Goal: Information Seeking & Learning: Check status

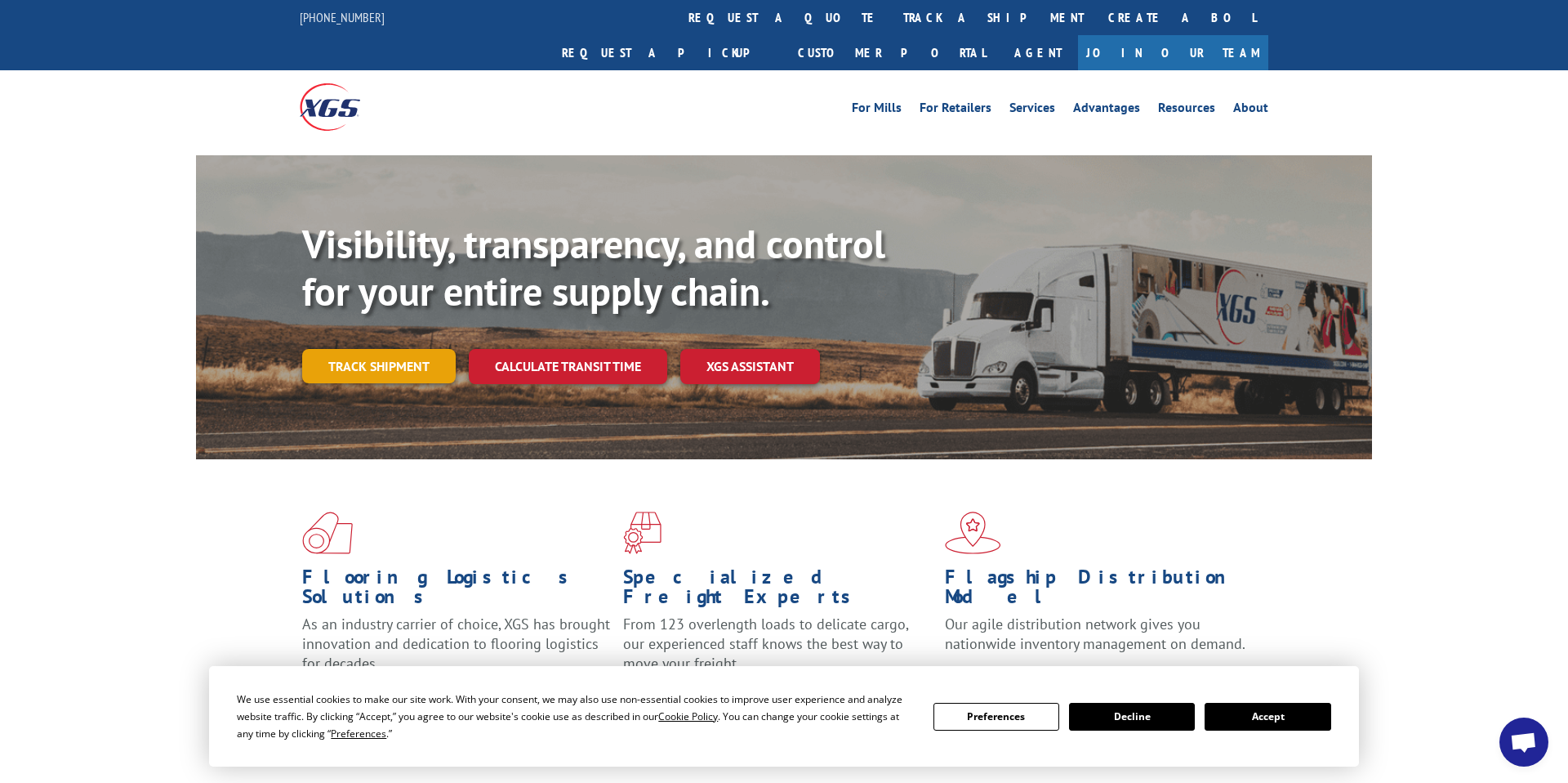
click at [379, 349] on link "Track shipment" at bounding box center [378, 366] width 153 height 35
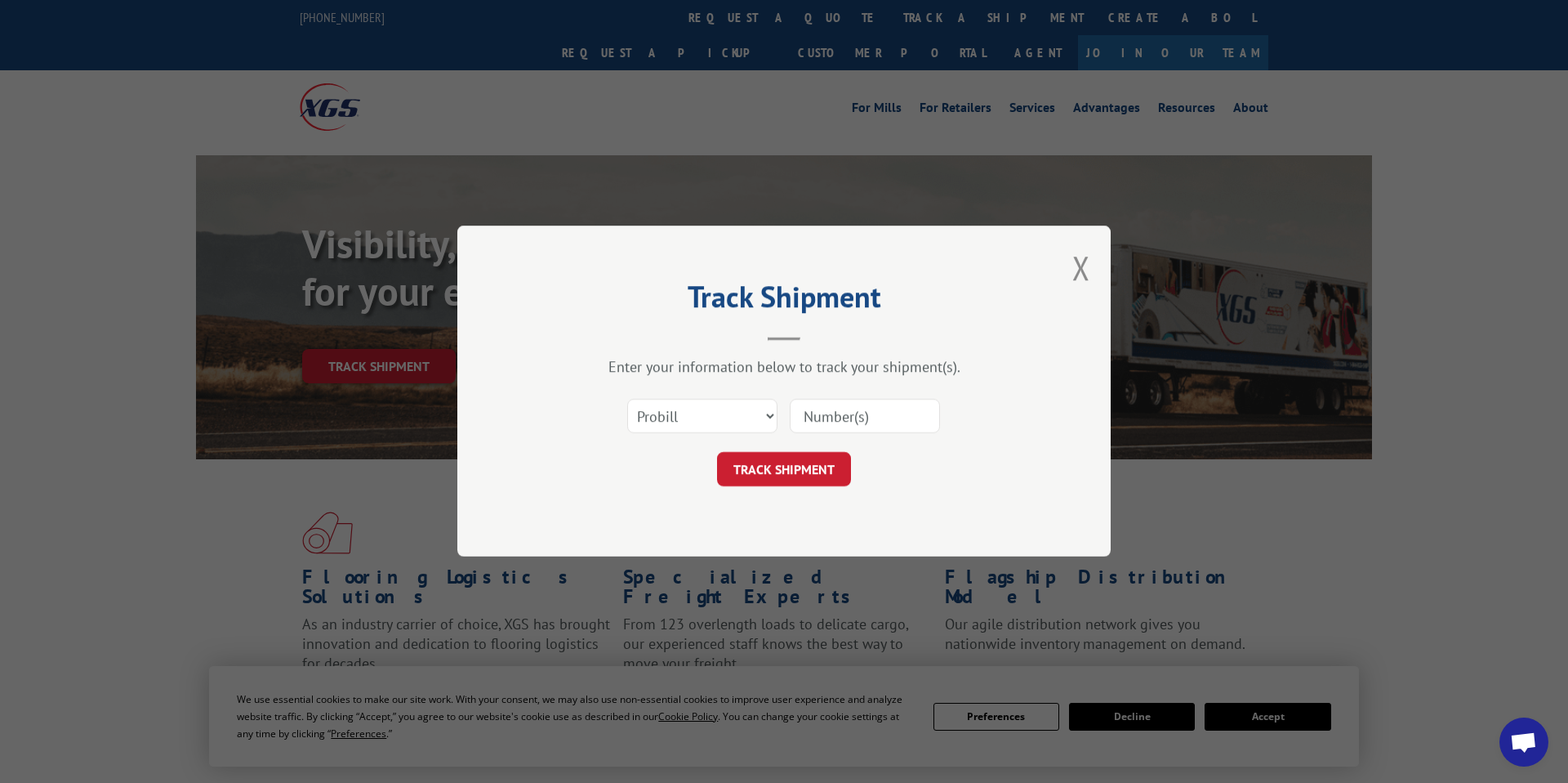
click at [835, 416] on input at bounding box center [865, 416] width 151 height 35
paste input "17402016"
type input "17402016"
click at [790, 473] on button "TRACK SHIPMENT" at bounding box center [784, 469] width 134 height 35
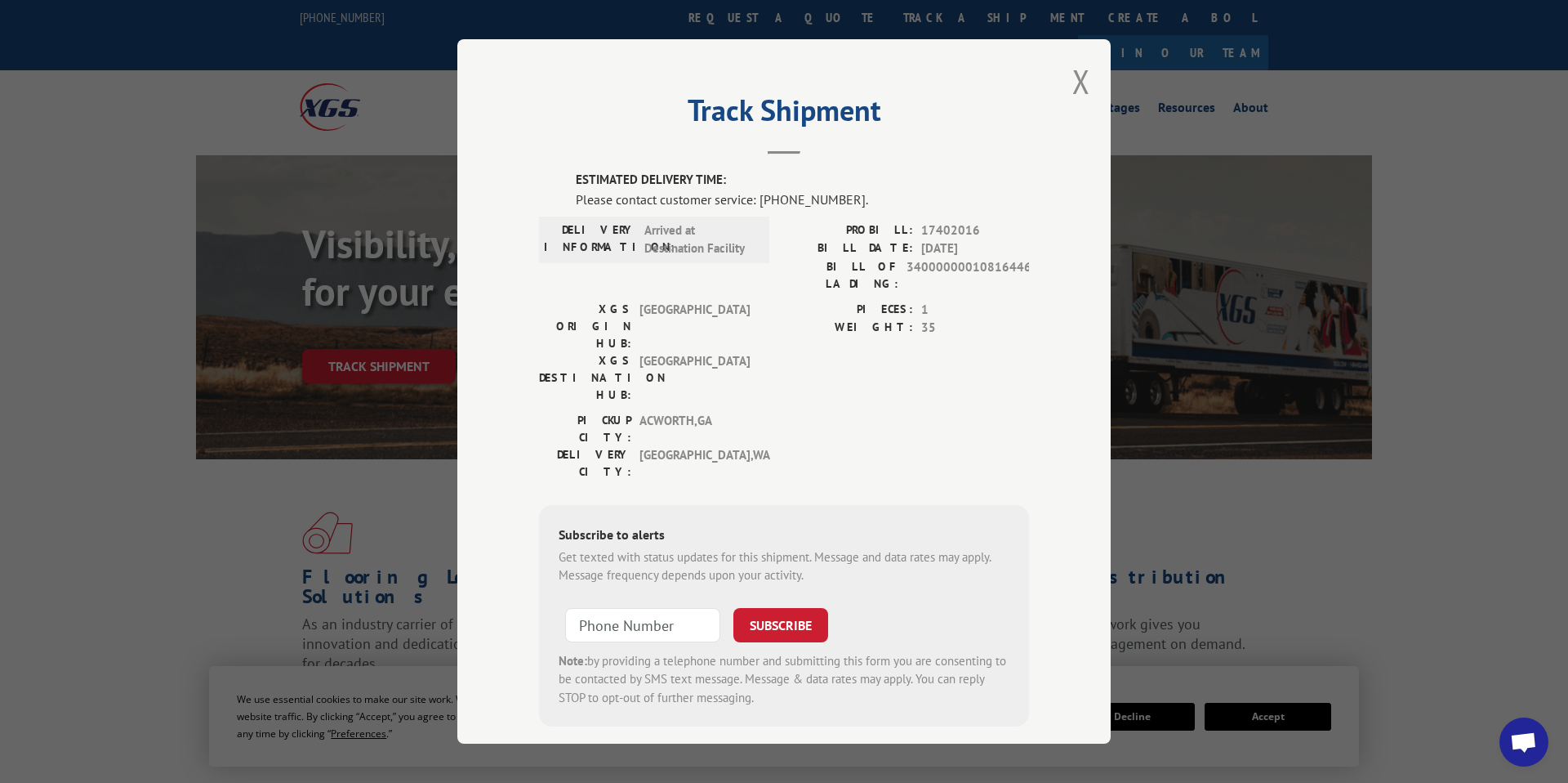
click at [842, 411] on div "PICKUP CITY: [GEOGRAPHIC_DATA] , [GEOGRAPHIC_DATA] DELIVERY CITY: [GEOGRAPHIC_D…" at bounding box center [784, 449] width 490 height 77
click at [781, 252] on div "DELIVERY INFORMATION: Arrived at Destination Facility PROBILL: 17402016 BILL DA…" at bounding box center [784, 260] width 490 height 79
click at [1082, 85] on button "Close modal" at bounding box center [1081, 81] width 18 height 43
